Goal: Navigation & Orientation: Find specific page/section

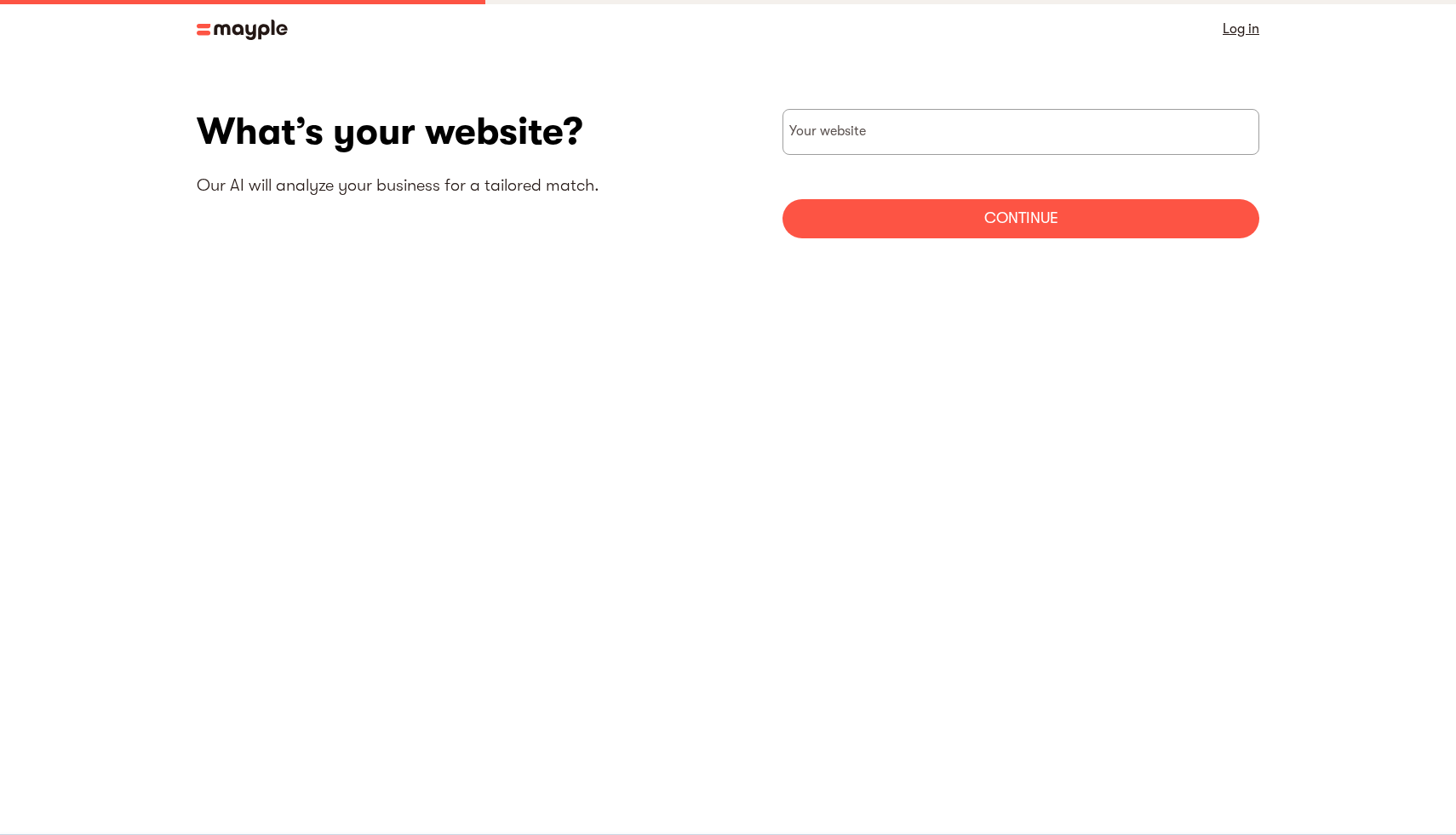
click at [264, 24] on img at bounding box center [242, 30] width 91 height 21
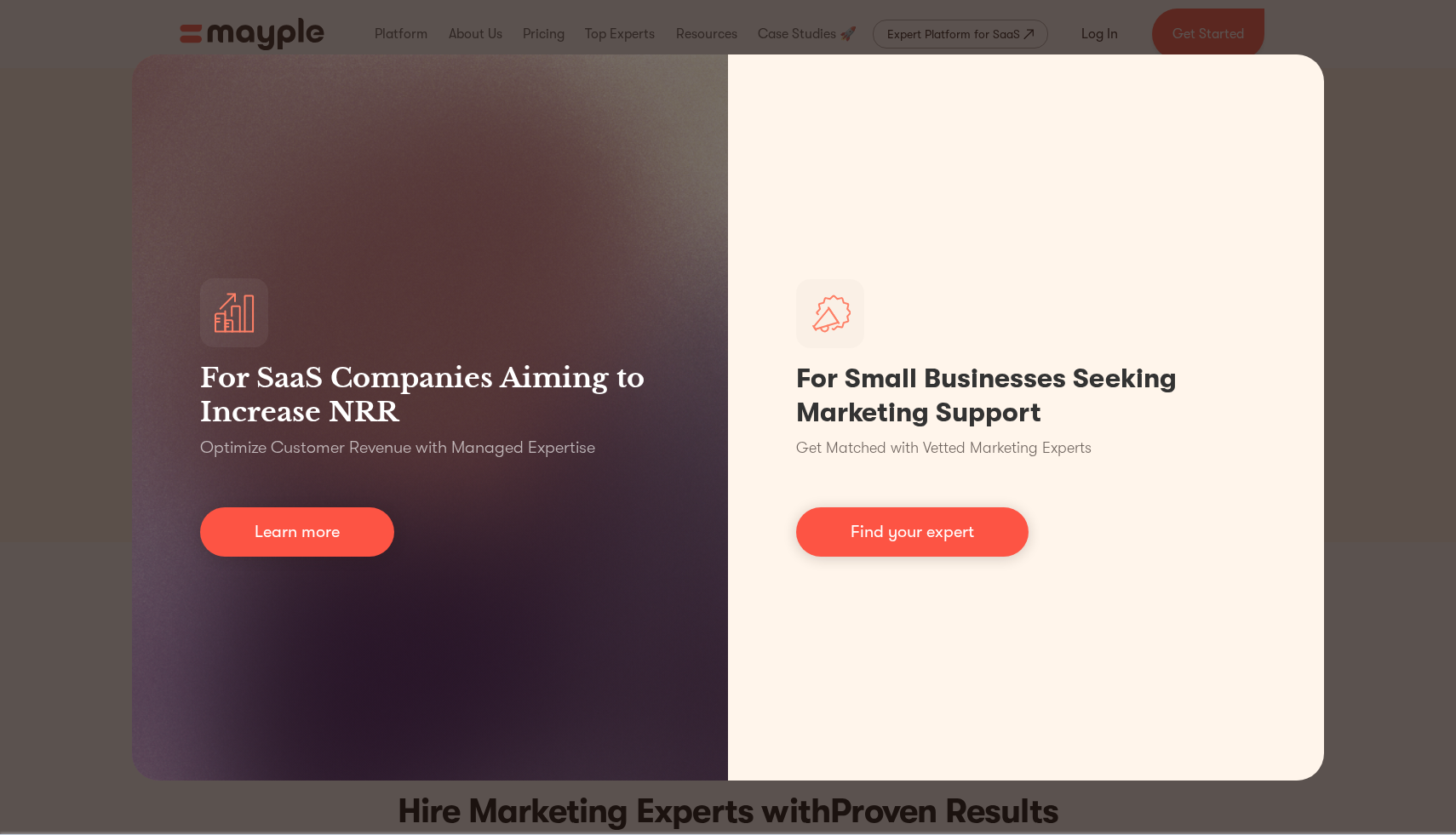
click at [836, 21] on div "For SaaS Companies Aiming to Increase NRR Optimize Customer Revenue with Manage…" at bounding box center [728, 418] width 1456 height 835
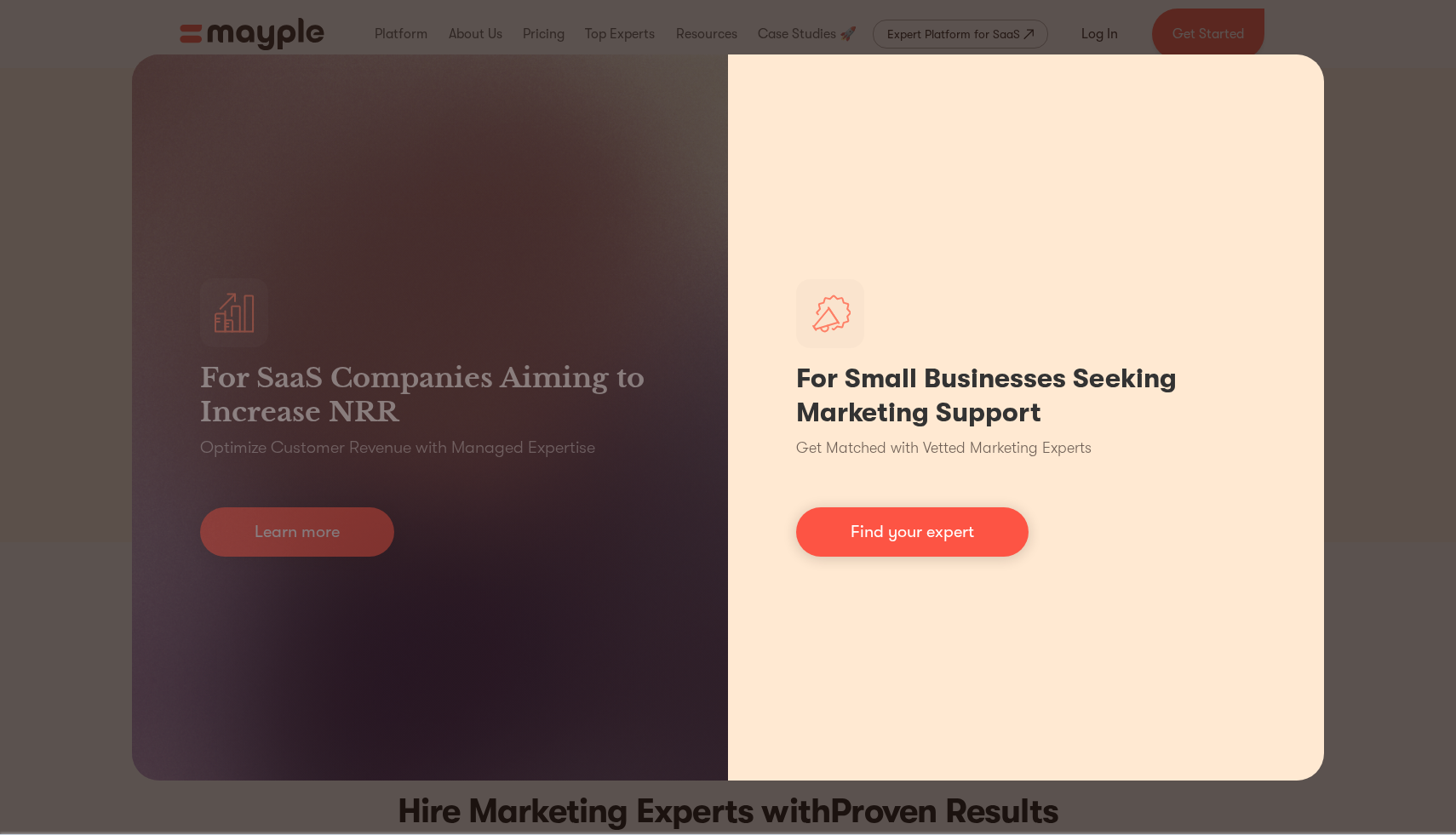
click at [801, 158] on div "For Small Businesses Seeking Marketing Support Get Matched with Vetted Marketin…" at bounding box center [1027, 418] width 596 height 727
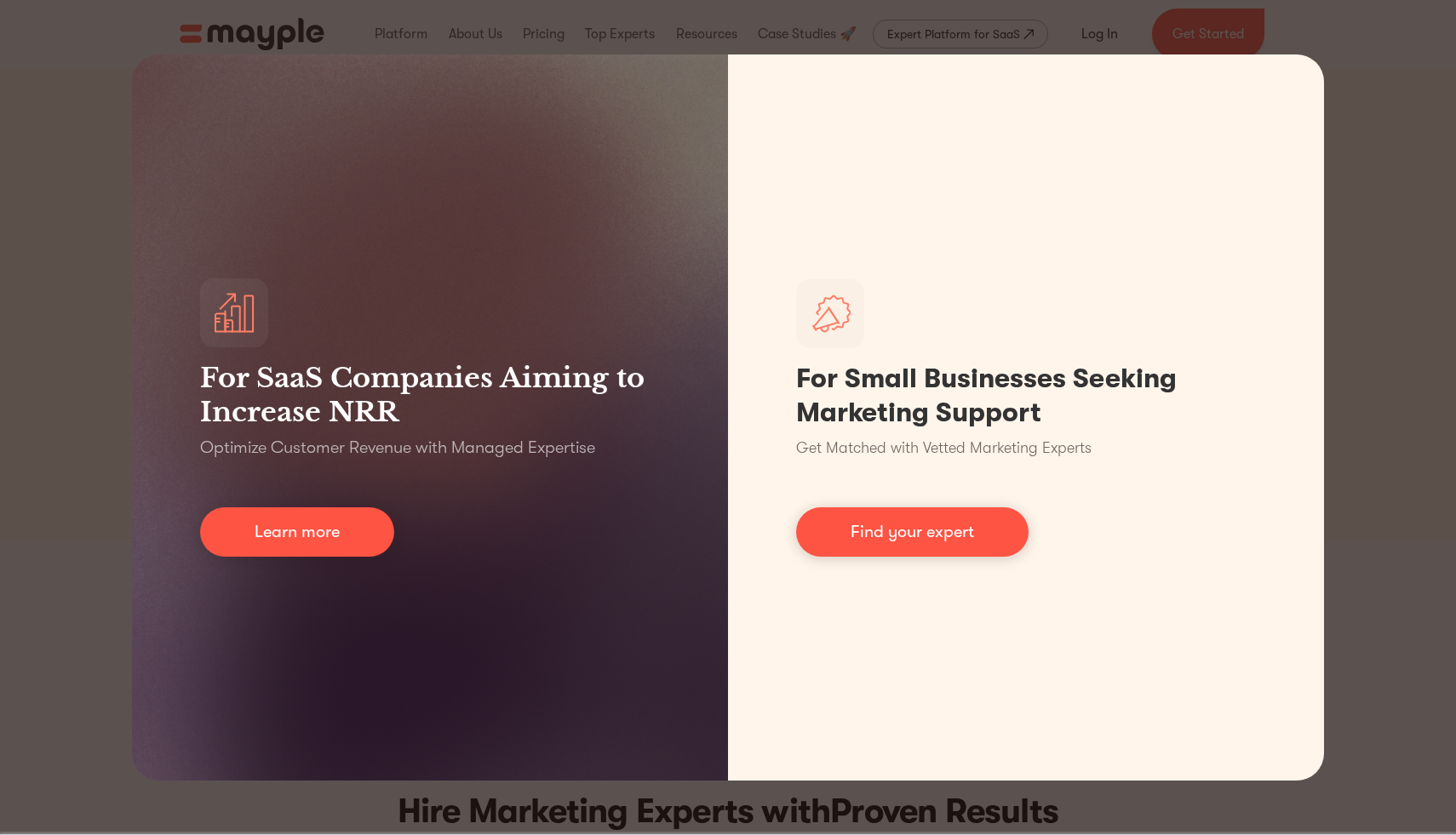
click at [1455, 294] on div "For SaaS Companies Aiming to Increase NRR Optimize Customer Revenue with Manage…" at bounding box center [728, 418] width 1456 height 835
click at [1420, 302] on div "For SaaS Companies Aiming to Increase NRR Optimize Customer Revenue with Manage…" at bounding box center [728, 418] width 1456 height 835
click at [45, 464] on div "For SaaS Companies Aiming to Increase NRR Optimize Customer Revenue with Manage…" at bounding box center [728, 418] width 1456 height 835
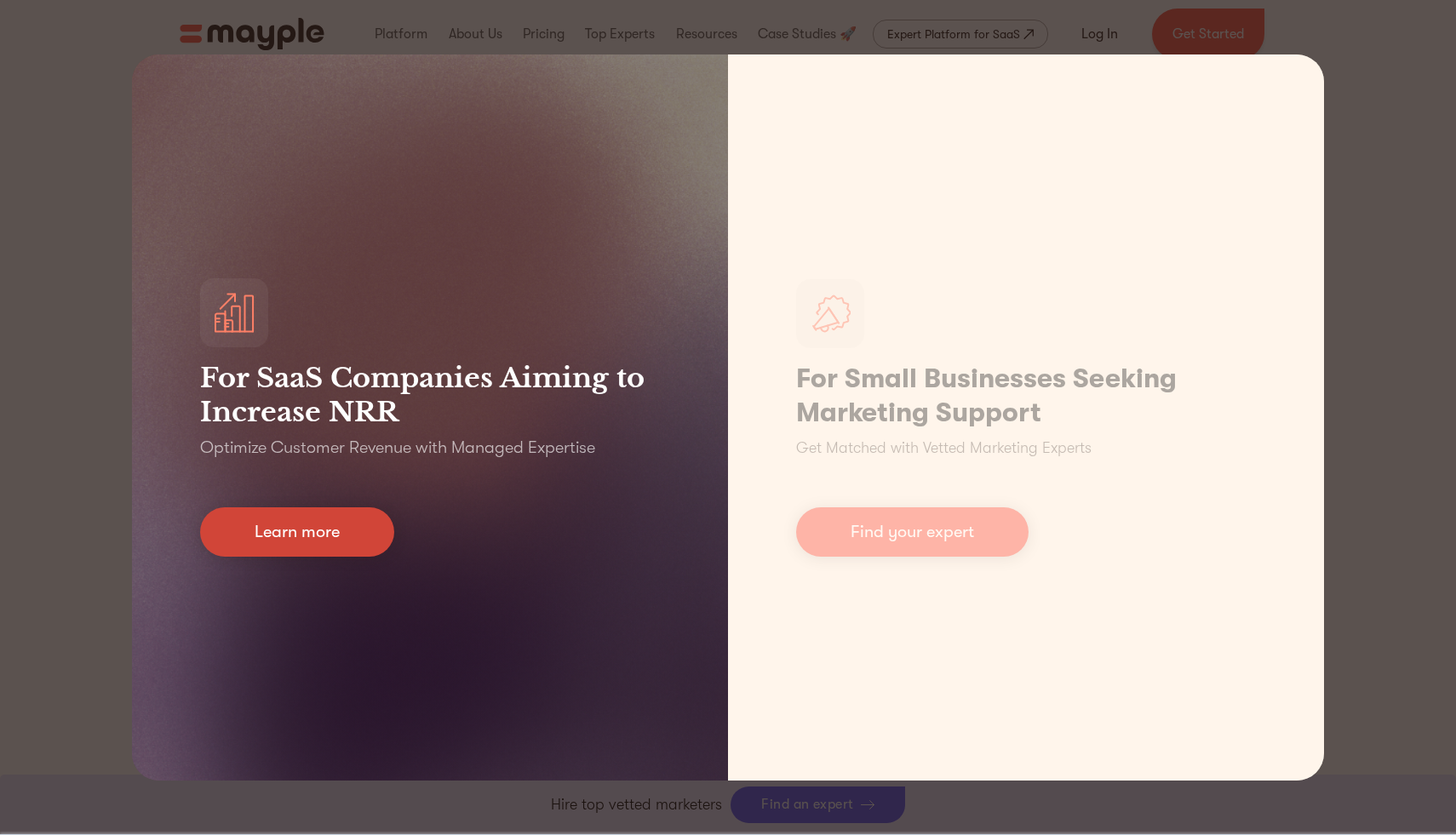
scroll to position [1921, 0]
click at [248, 656] on div "For SaaS Companies Aiming to Increase NRR Optimize Customer Revenue with Manage…" at bounding box center [430, 418] width 596 height 727
click at [275, 539] on link "Learn more" at bounding box center [297, 532] width 194 height 49
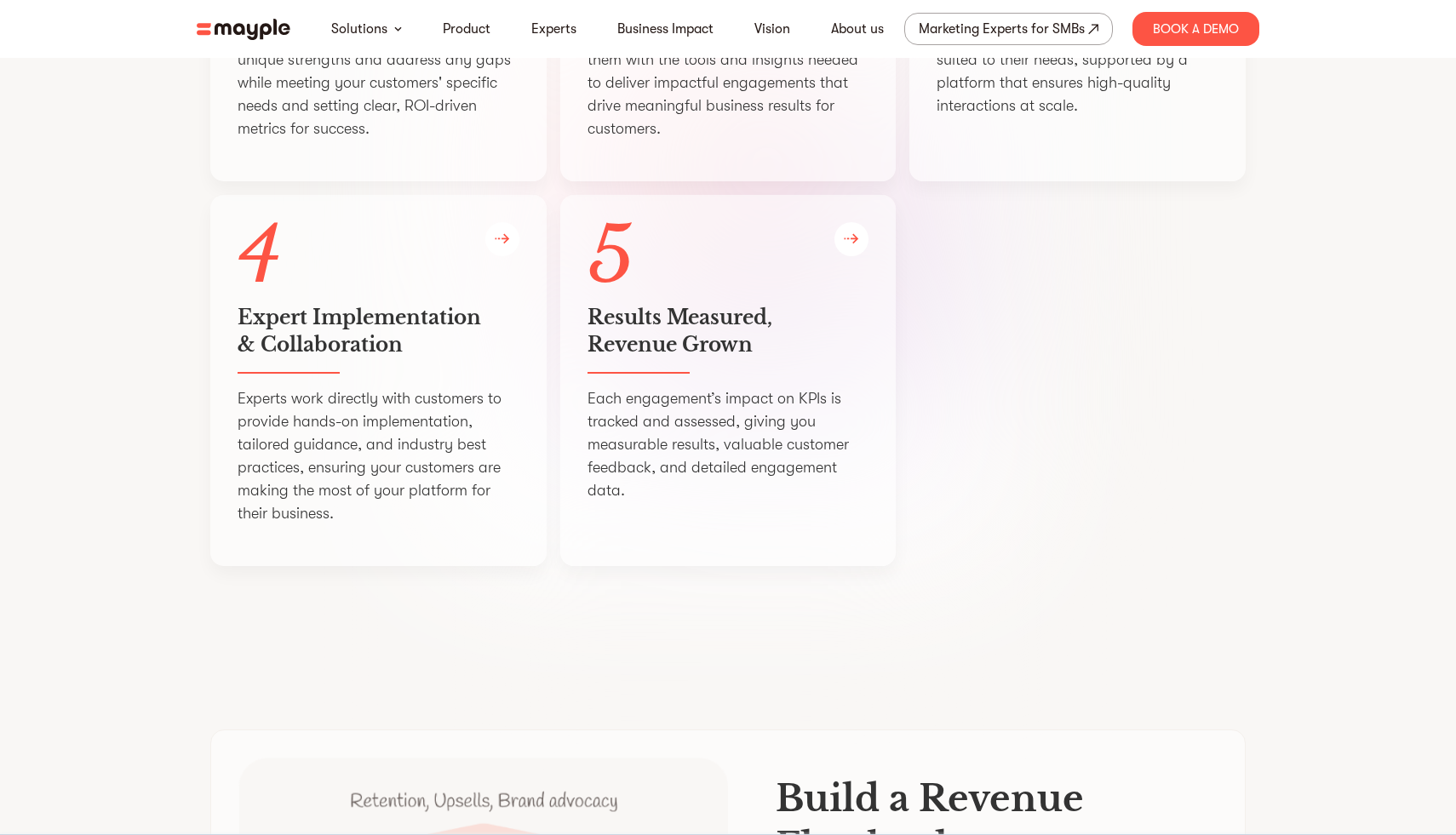
scroll to position [3507, 0]
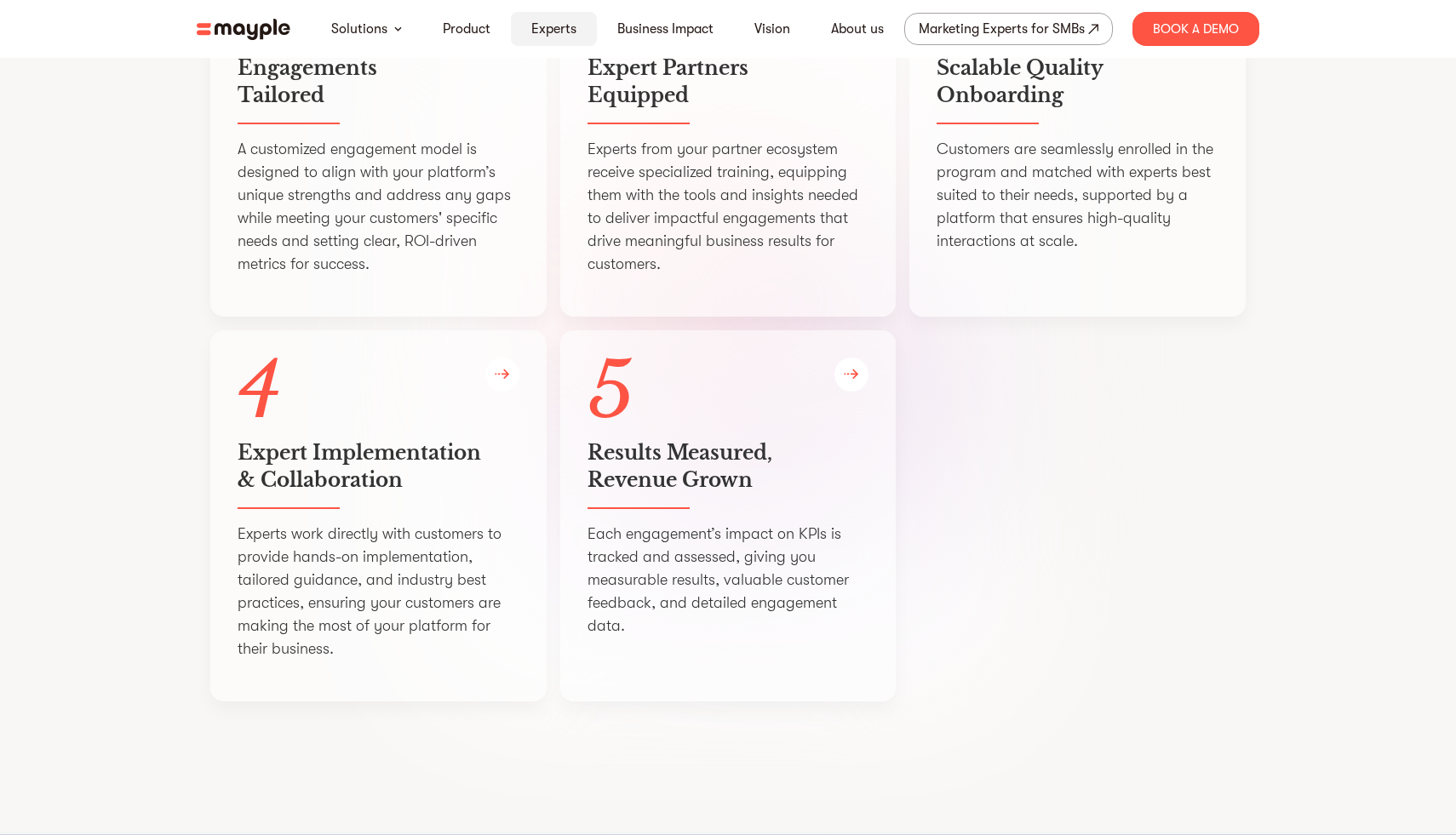
click at [532, 26] on link "Experts" at bounding box center [554, 29] width 46 height 21
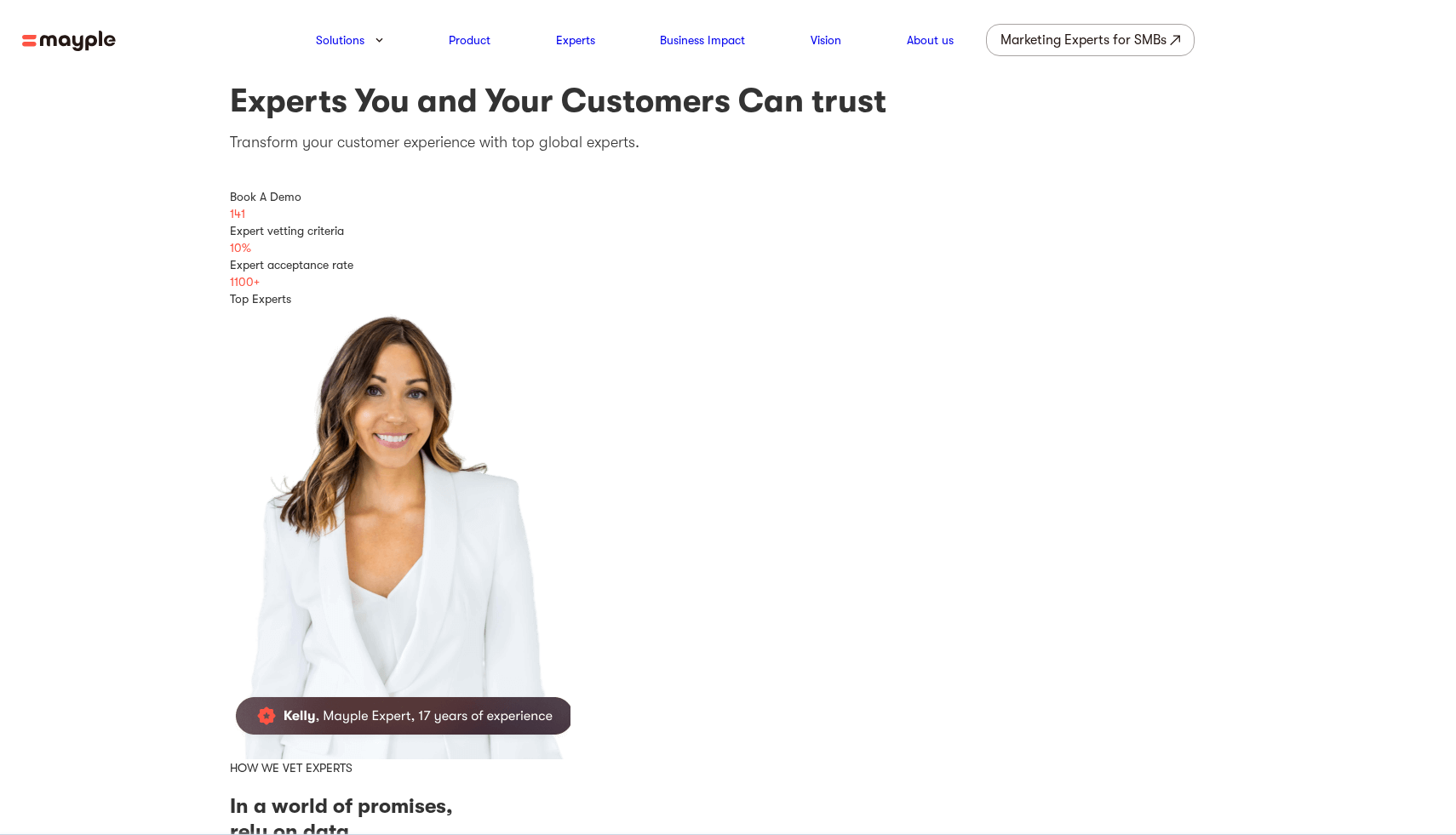
click at [97, 41] on img at bounding box center [69, 41] width 94 height 21
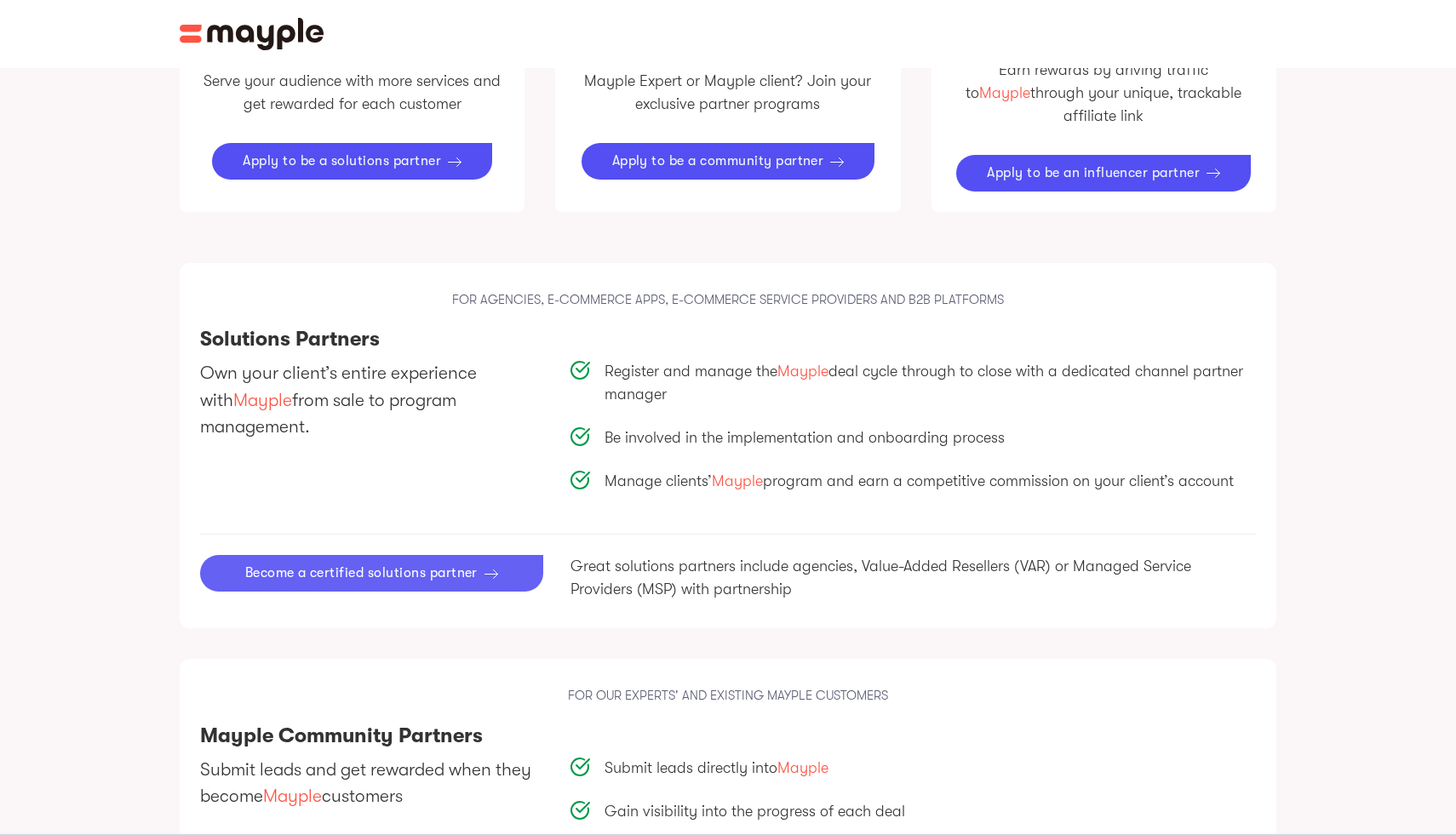
scroll to position [1277, 0]
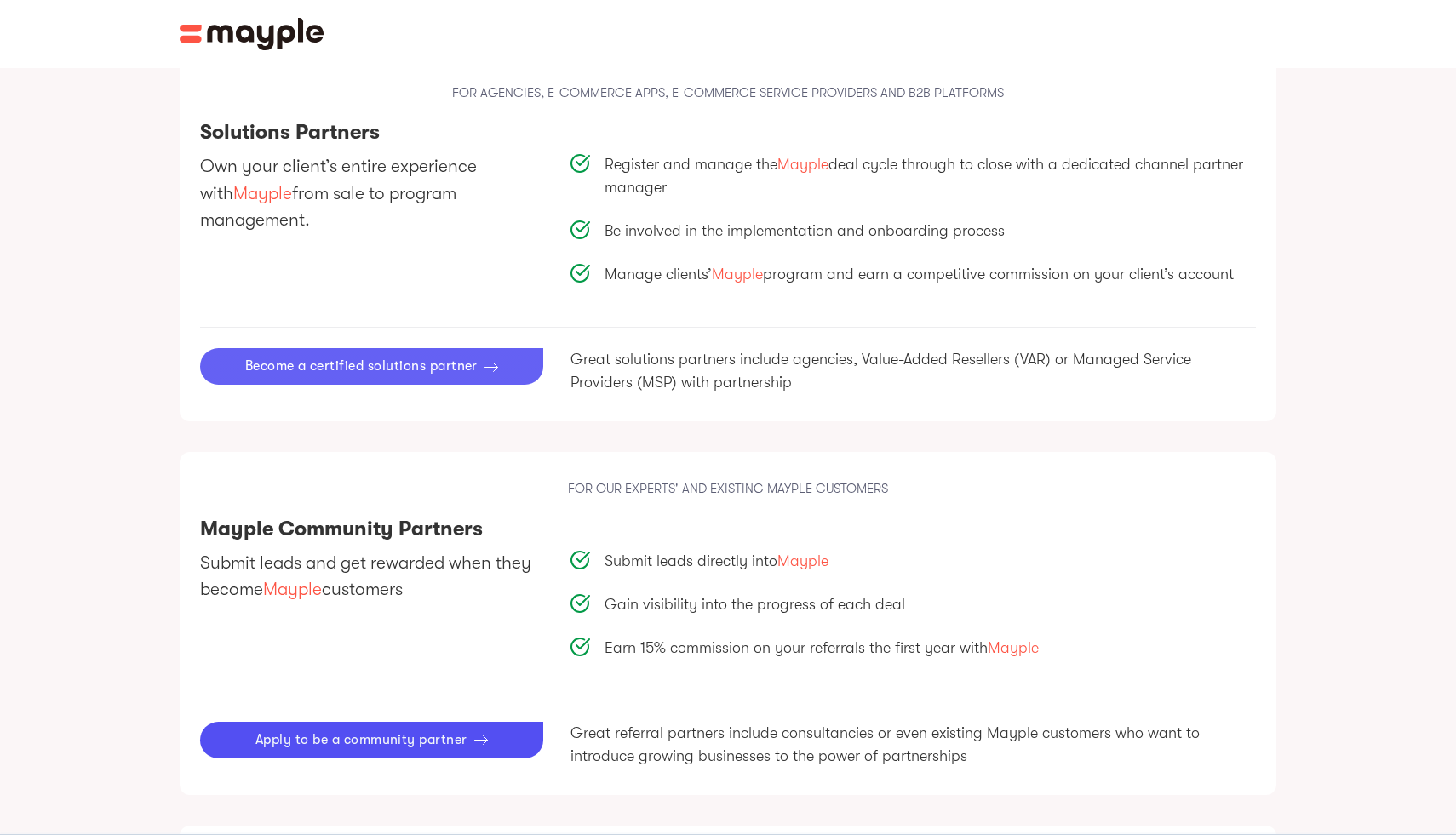
click at [430, 358] on div "Become a certified solutions partner" at bounding box center [361, 366] width 233 height 16
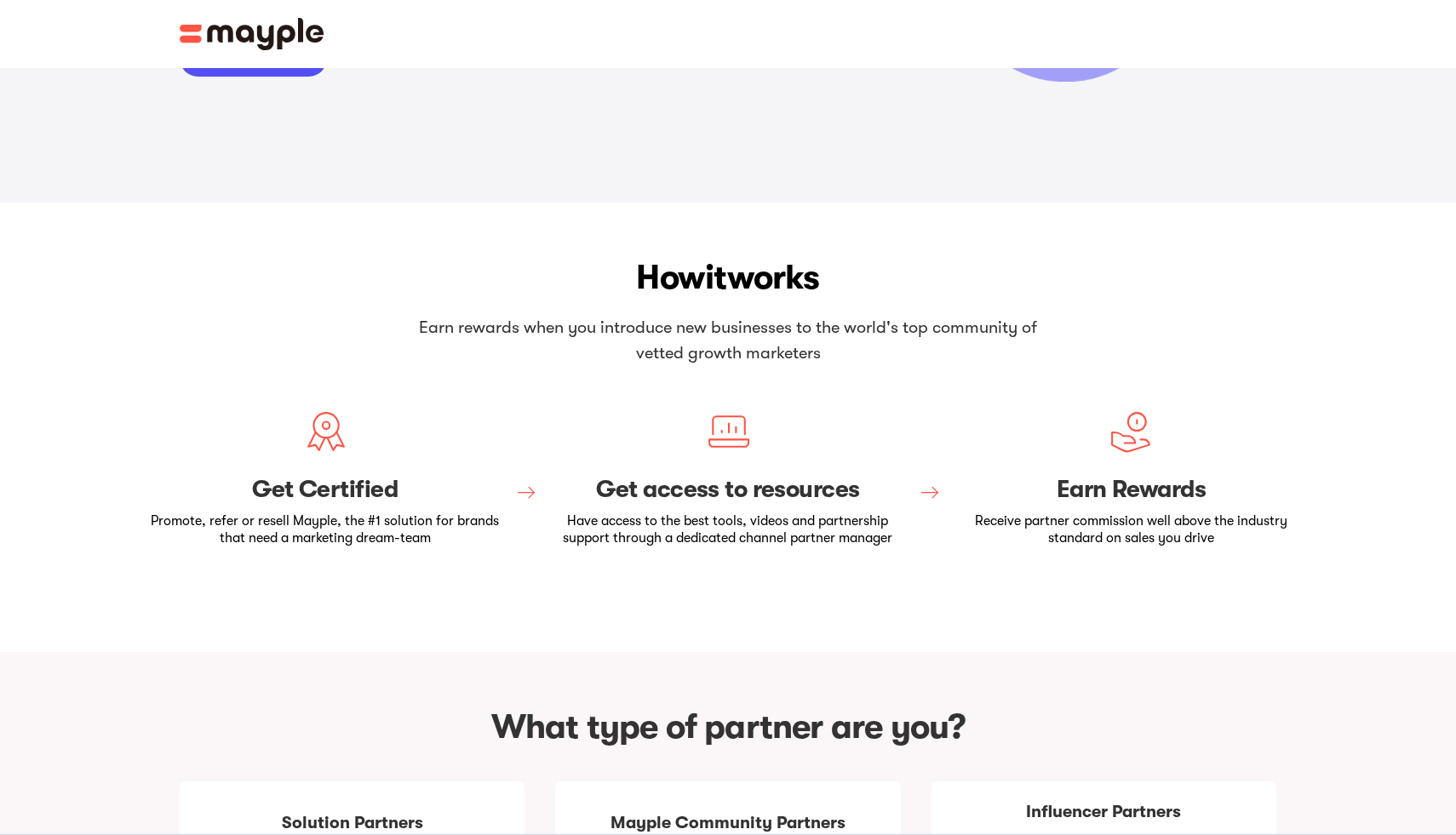
scroll to position [0, 0]
